Goal: Navigation & Orientation: Understand site structure

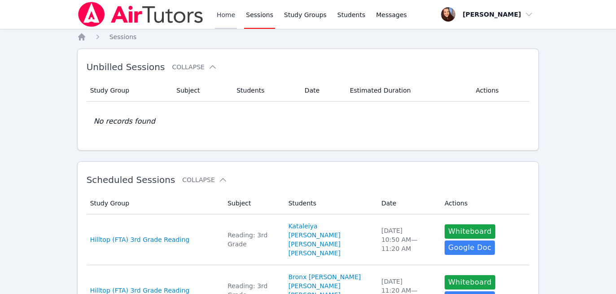
click at [219, 13] on link "Home" at bounding box center [226, 14] width 22 height 29
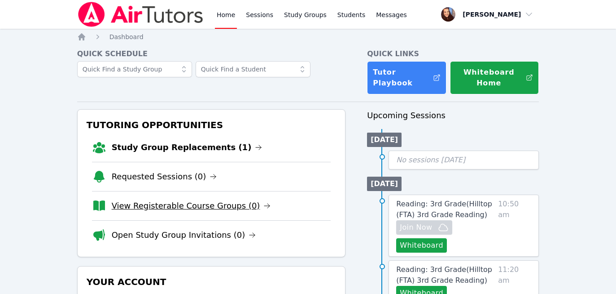
click at [264, 204] on icon at bounding box center [267, 205] width 7 height 7
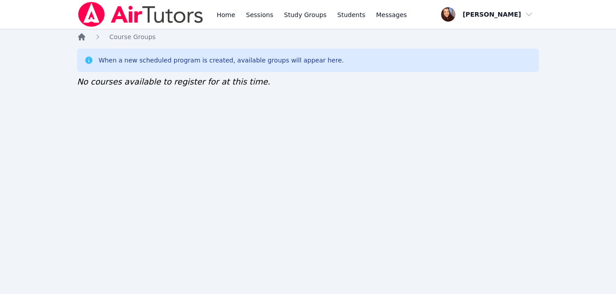
click at [82, 38] on icon "Breadcrumb" at bounding box center [81, 36] width 7 height 7
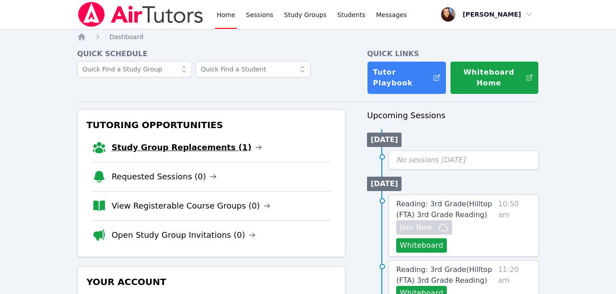
click at [176, 146] on link "Study Group Replacements (1)" at bounding box center [187, 147] width 151 height 13
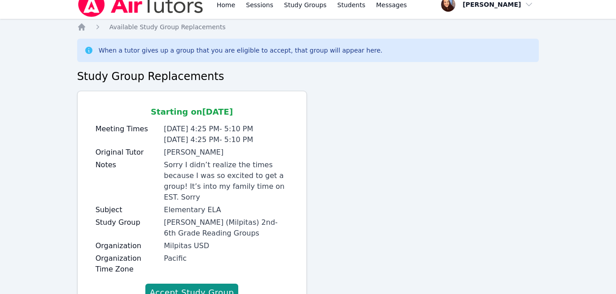
scroll to position [4, 0]
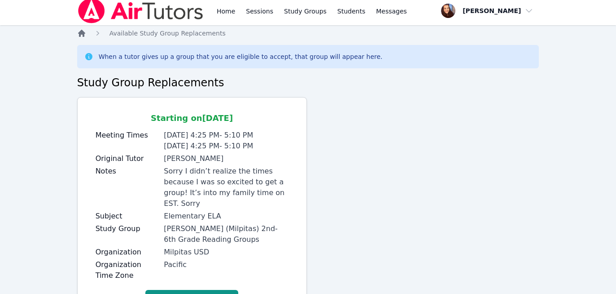
click at [79, 37] on icon "Breadcrumb" at bounding box center [81, 33] width 9 height 9
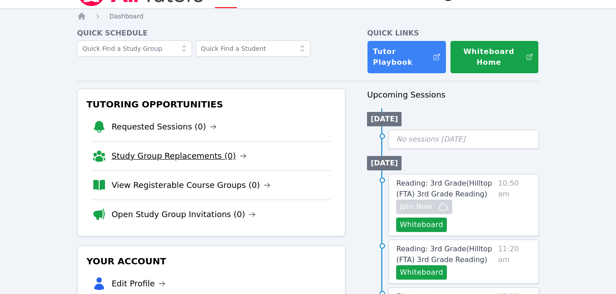
scroll to position [19, 0]
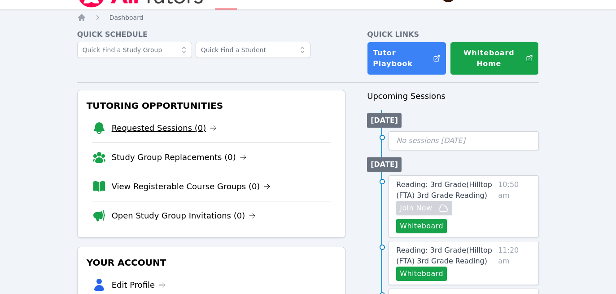
click at [174, 128] on link "Requested Sessions (0)" at bounding box center [165, 128] width 106 height 13
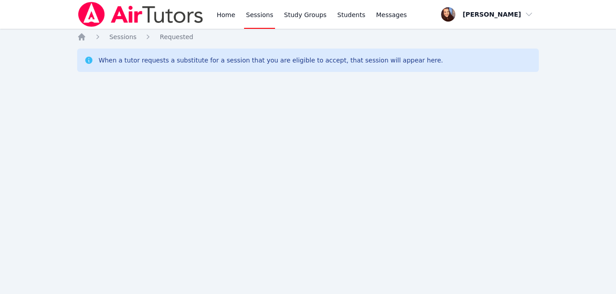
click at [77, 35] on div "Home Sessions Study Groups Students Messages Open user menu Jacquelyn Carbo Ope…" at bounding box center [308, 147] width 616 height 294
click at [83, 37] on icon "Breadcrumb" at bounding box center [81, 36] width 7 height 7
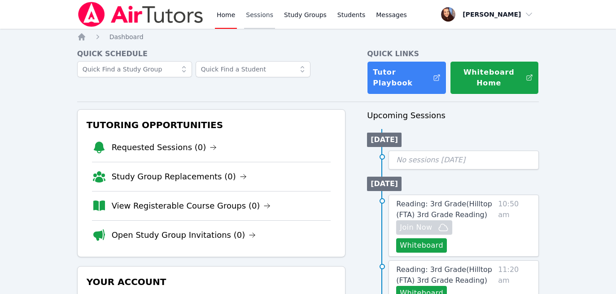
click at [264, 16] on link "Sessions" at bounding box center [259, 14] width 31 height 29
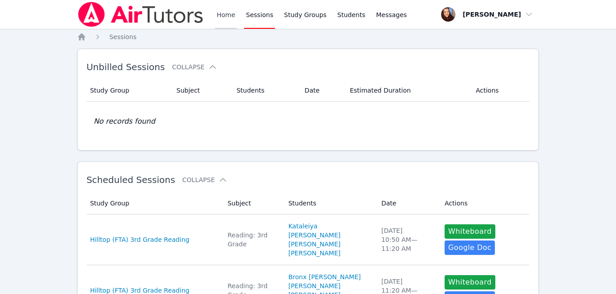
click at [223, 15] on link "Home" at bounding box center [226, 14] width 22 height 29
